Goal: Transaction & Acquisition: Purchase product/service

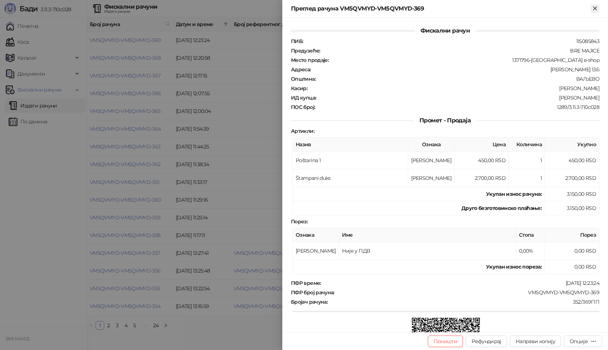
click at [595, 8] on icon "Close" at bounding box center [594, 8] width 3 height 3
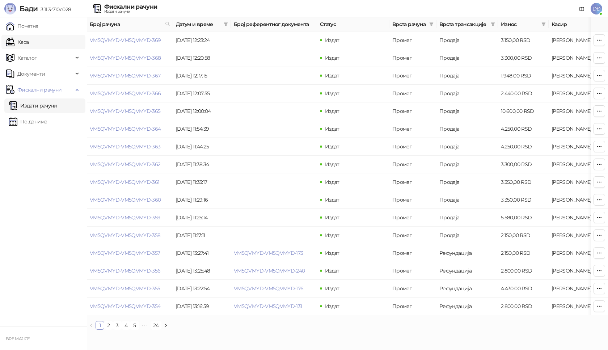
click at [26, 43] on link "Каса" at bounding box center [17, 42] width 23 height 14
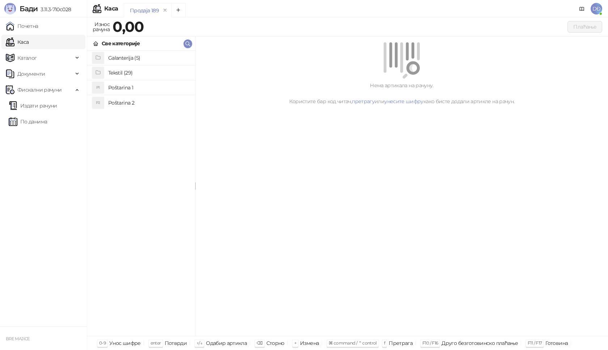
click at [134, 73] on h4 "Tekstil (29)" at bounding box center [148, 73] width 81 height 12
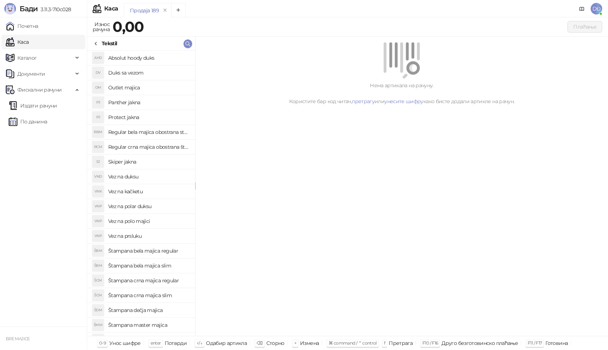
click at [153, 298] on h4 "Štampana crna majica slim" at bounding box center [148, 296] width 81 height 12
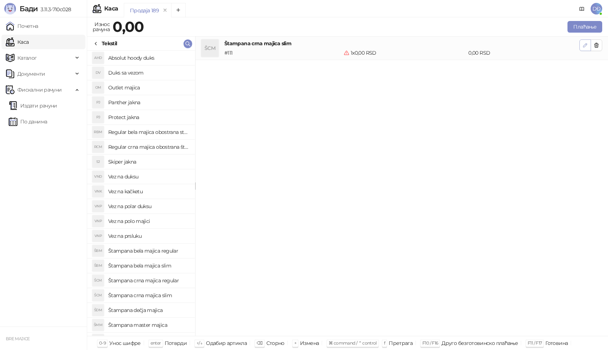
click at [586, 43] on icon "button" at bounding box center [585, 45] width 6 height 6
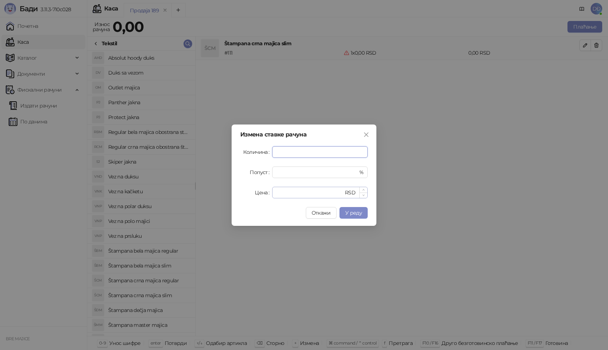
type input "*"
drag, startPoint x: 282, startPoint y: 190, endPoint x: 248, endPoint y: 191, distance: 34.7
click at [251, 193] on div "Цена * RSD" at bounding box center [303, 193] width 127 height 12
type input "****"
click at [352, 214] on span "У реду" at bounding box center [353, 213] width 17 height 7
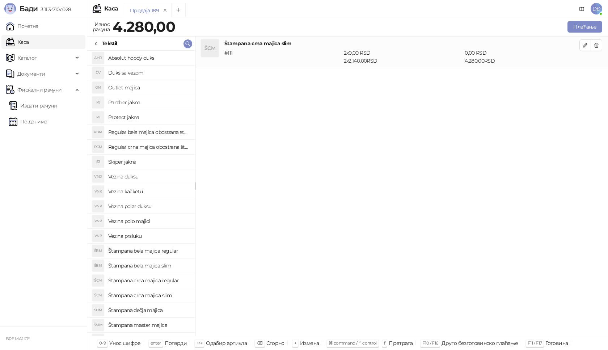
click at [146, 278] on h4 "Štampana crna majica regular" at bounding box center [148, 281] width 81 height 12
click at [582, 73] on button "button" at bounding box center [585, 77] width 12 height 12
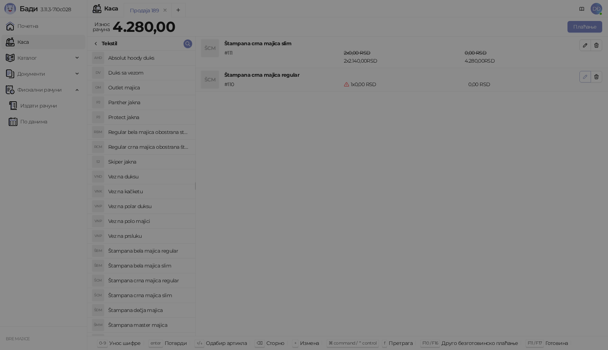
type input "*"
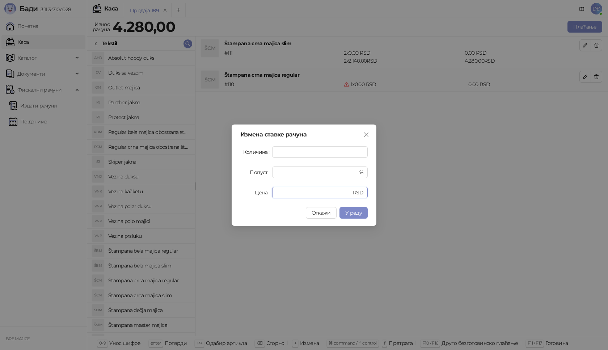
drag, startPoint x: 288, startPoint y: 191, endPoint x: 254, endPoint y: 193, distance: 34.0
click at [257, 193] on div "Цена * RSD" at bounding box center [303, 193] width 127 height 12
click at [362, 215] on span "У реду" at bounding box center [353, 213] width 17 height 7
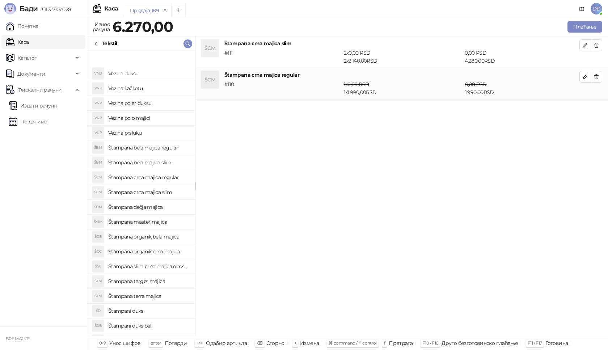
scroll to position [145, 0]
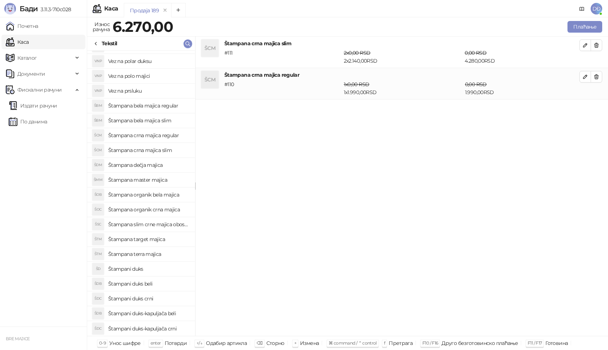
click at [151, 265] on h4 "Štampani duks" at bounding box center [148, 269] width 81 height 12
click at [584, 107] on icon "button" at bounding box center [585, 108] width 6 height 6
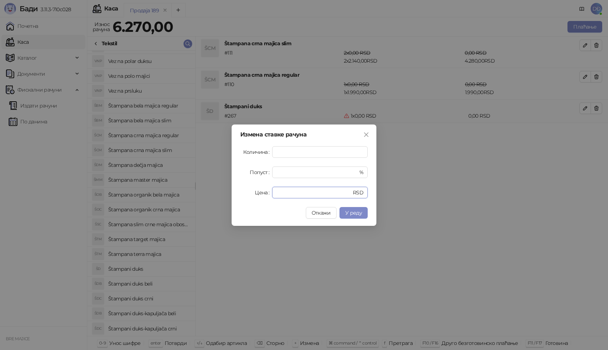
drag, startPoint x: 289, startPoint y: 193, endPoint x: 251, endPoint y: 193, distance: 37.6
click at [251, 193] on div "Цена * RSD" at bounding box center [303, 193] width 127 height 12
type input "****"
click at [350, 215] on span "У реду" at bounding box center [353, 213] width 17 height 7
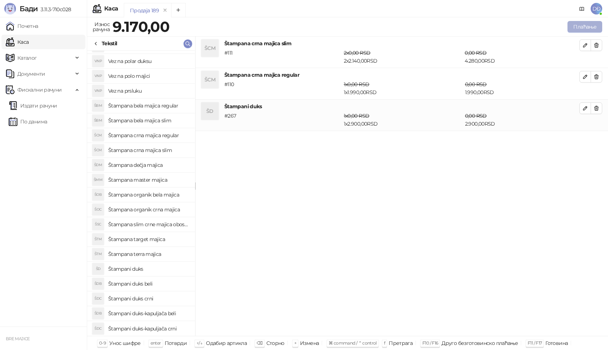
click at [588, 27] on button "Плаћање" at bounding box center [584, 27] width 35 height 12
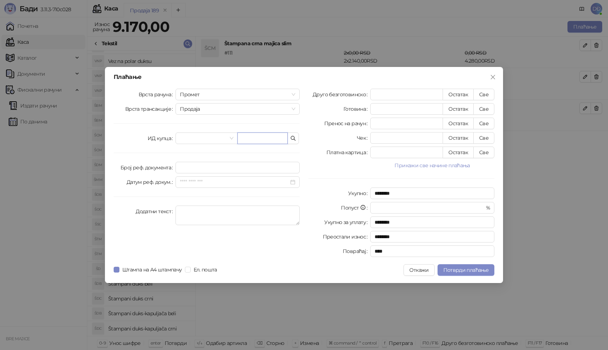
click at [259, 138] on input "text" at bounding box center [262, 138] width 50 height 12
paste input "**********"
type input "**********"
click at [482, 95] on button "Све" at bounding box center [483, 95] width 21 height 12
type input "****"
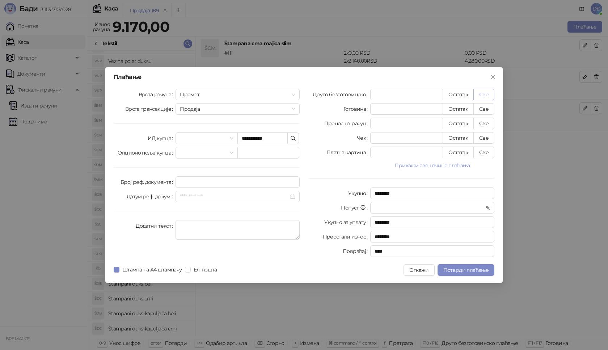
type input "****"
click at [473, 269] on span "Потврди плаћање" at bounding box center [465, 270] width 45 height 7
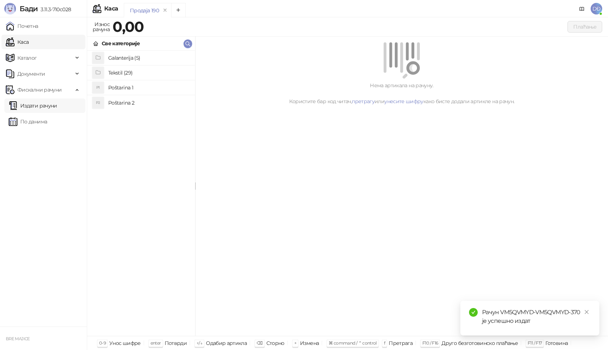
click at [45, 106] on link "Издати рачуни" at bounding box center [33, 105] width 48 height 14
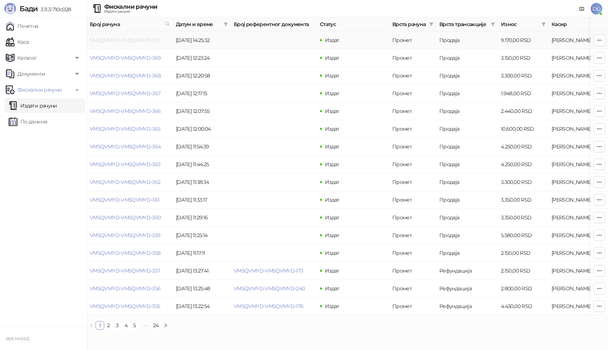
click at [122, 40] on link "VM5QVMYD-VM5QVMYD-370" at bounding box center [125, 40] width 71 height 7
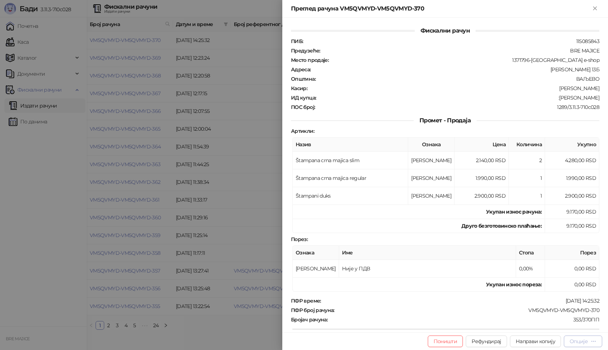
click at [591, 343] on icon "button" at bounding box center [594, 341] width 6 height 6
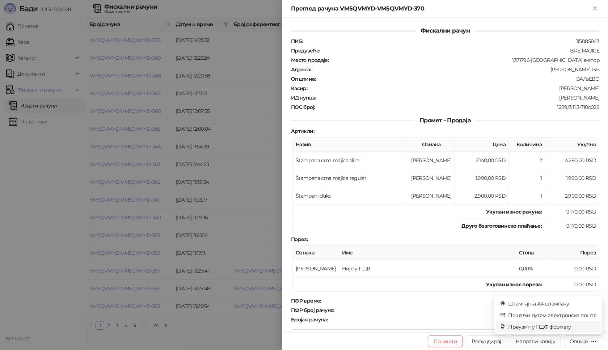
click at [563, 328] on span "Преузми у ПДФ формату" at bounding box center [552, 327] width 88 height 8
click at [587, 311] on icon "close" at bounding box center [586, 311] width 5 height 5
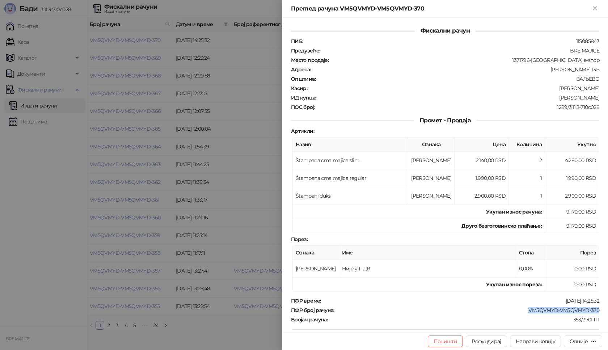
drag, startPoint x: 594, startPoint y: 310, endPoint x: 523, endPoint y: 311, distance: 71.3
click at [523, 311] on div "Фискални рачун ПИБ : 115085843 Предузеће : BRE MAJICE Место продаје : 1371796-B…" at bounding box center [445, 175] width 326 height 314
copy div "VM5QVMYD-VM5QVMYD-370"
drag, startPoint x: 595, startPoint y: 97, endPoint x: 567, endPoint y: 97, distance: 27.5
click at [567, 97] on div "Фискални рачун ПИБ : 115085843 Предузеће : BRE MAJICE Место продаје : 1371796-B…" at bounding box center [445, 175] width 326 height 314
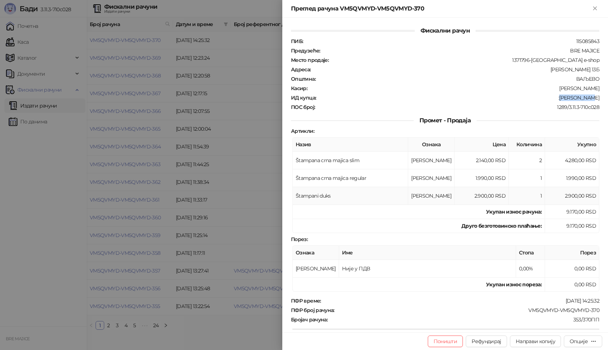
copy div "[PERSON_NAME]"
